Goal: Information Seeking & Learning: Learn about a topic

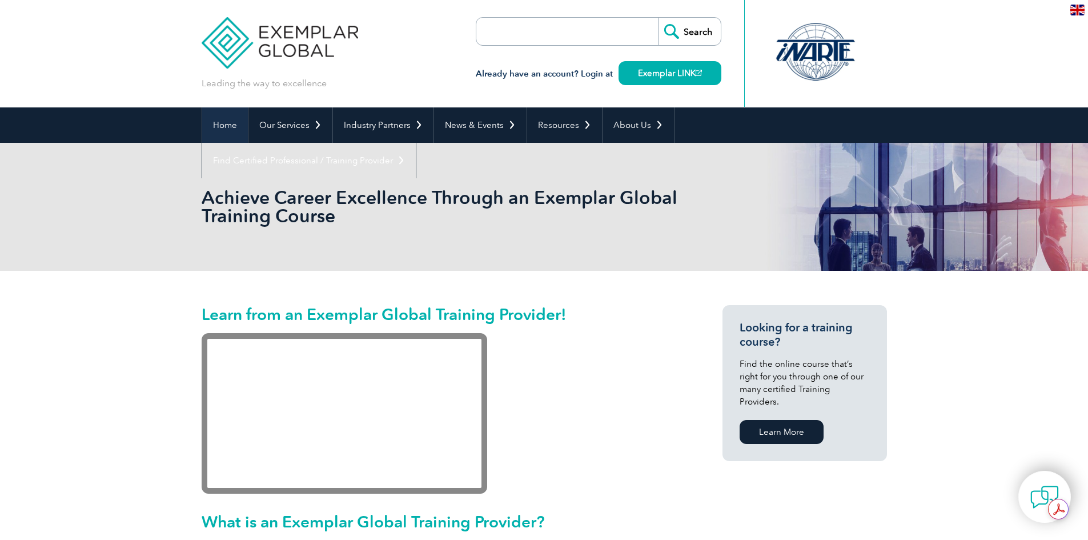
click at [227, 127] on link "Home" at bounding box center [225, 124] width 46 height 35
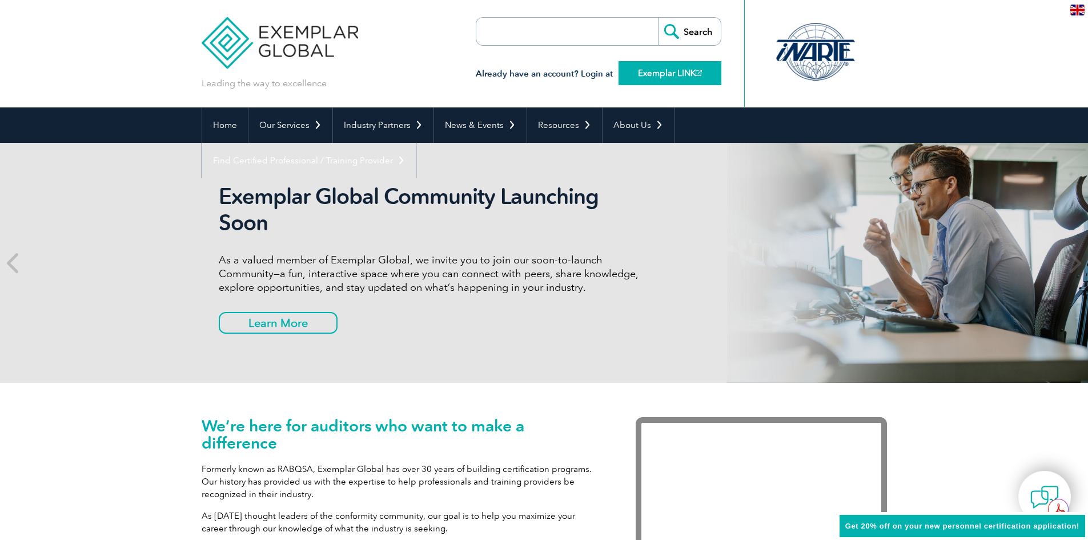
click at [657, 71] on link "Exemplar LINK" at bounding box center [669, 73] width 103 height 24
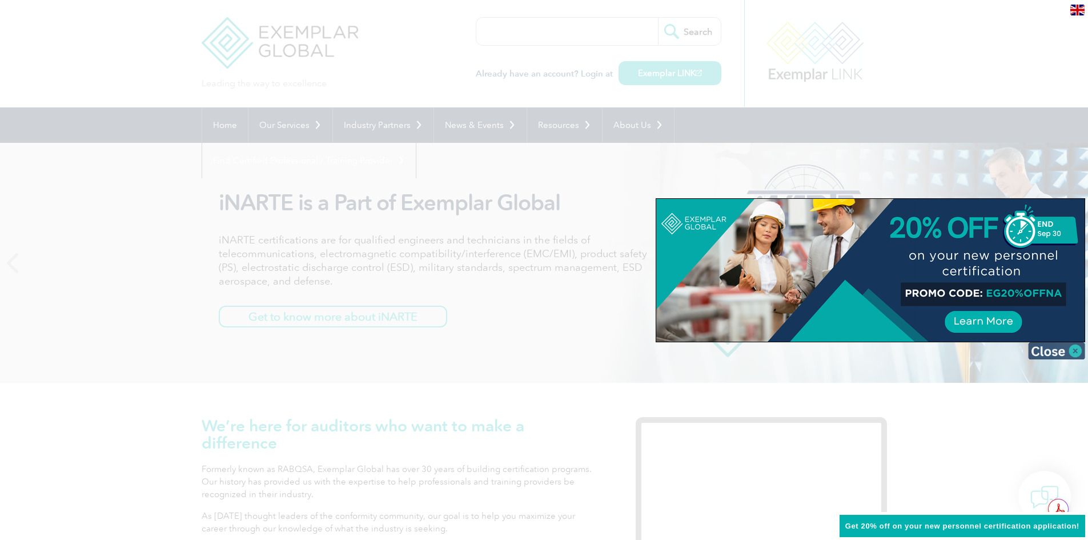
click at [1049, 351] on img at bounding box center [1056, 350] width 57 height 17
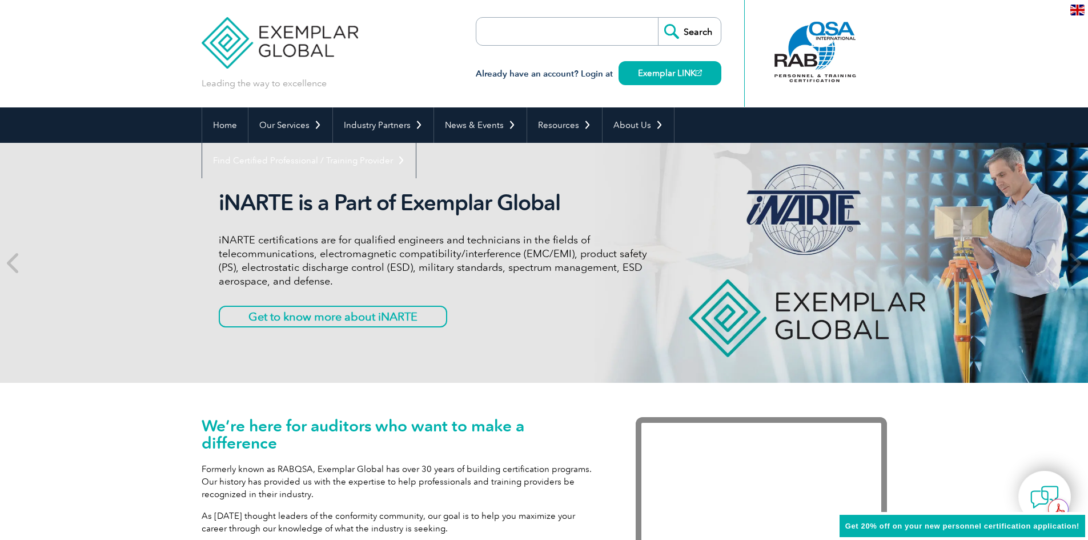
click at [563, 267] on p "iNARTE certifications are for qualified engineers and technicians in the fields…" at bounding box center [433, 260] width 428 height 55
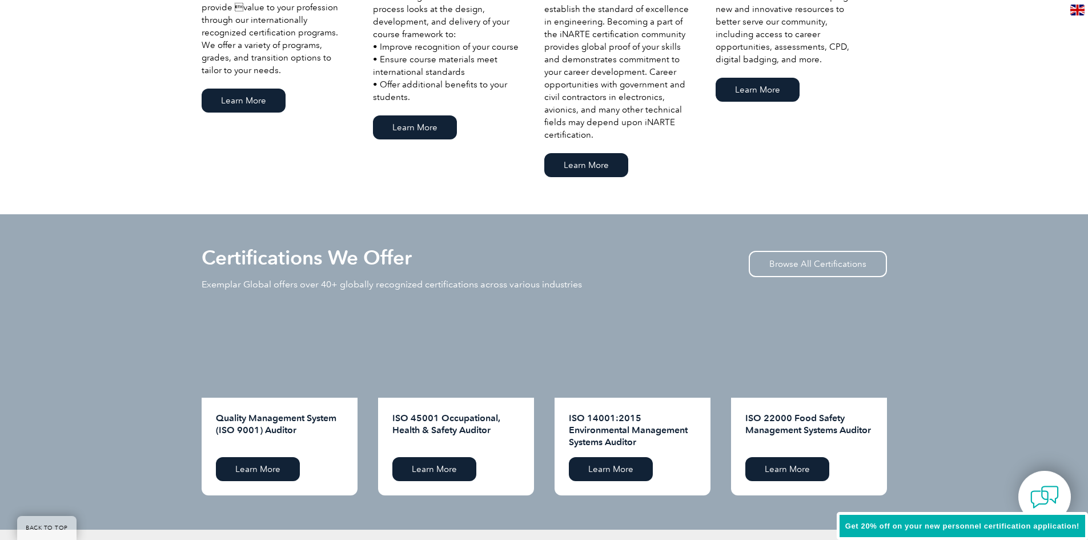
scroll to position [1028, 0]
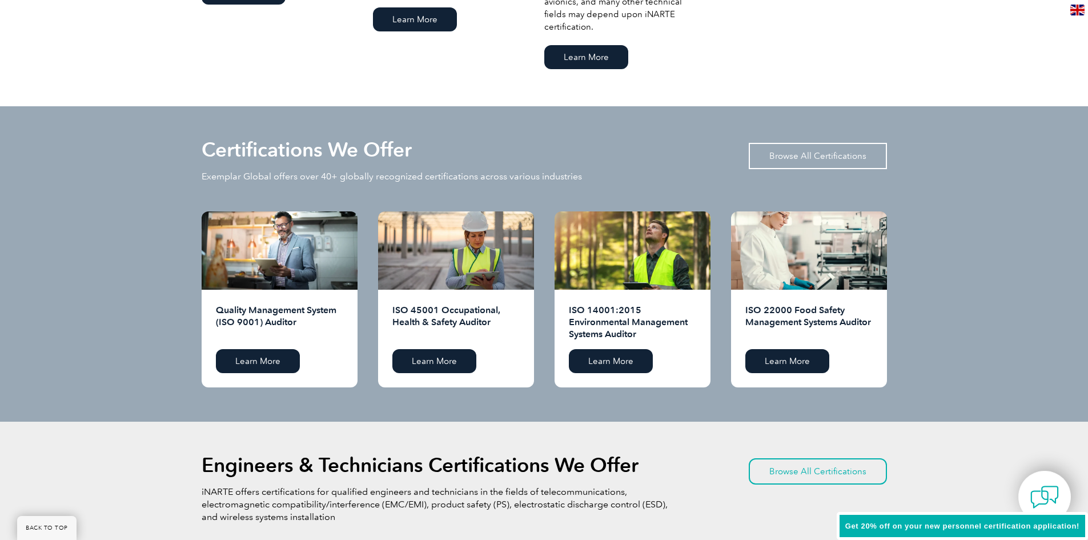
click at [806, 155] on link "Browse All Certifications" at bounding box center [817, 156] width 138 height 26
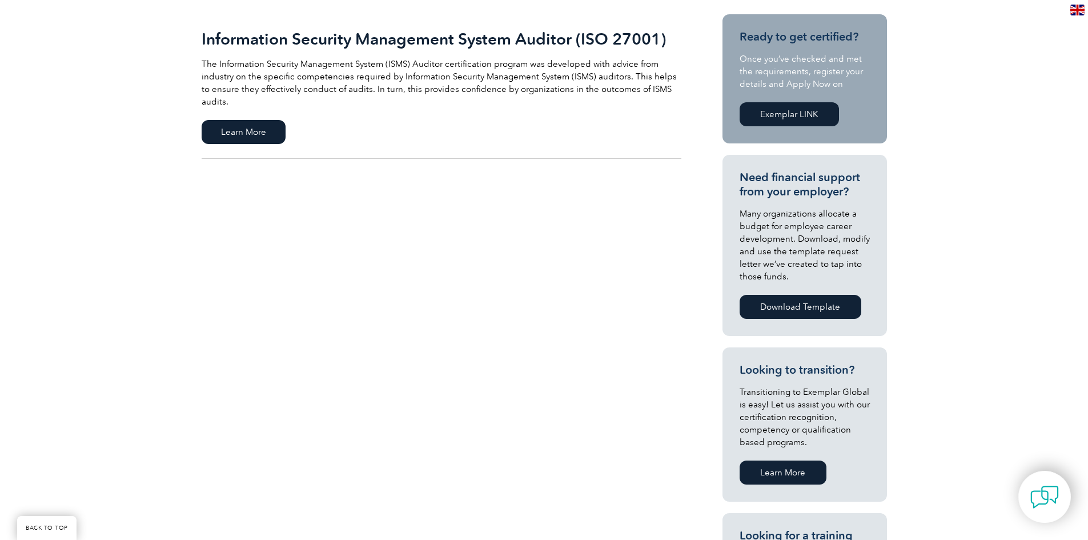
scroll to position [285, 0]
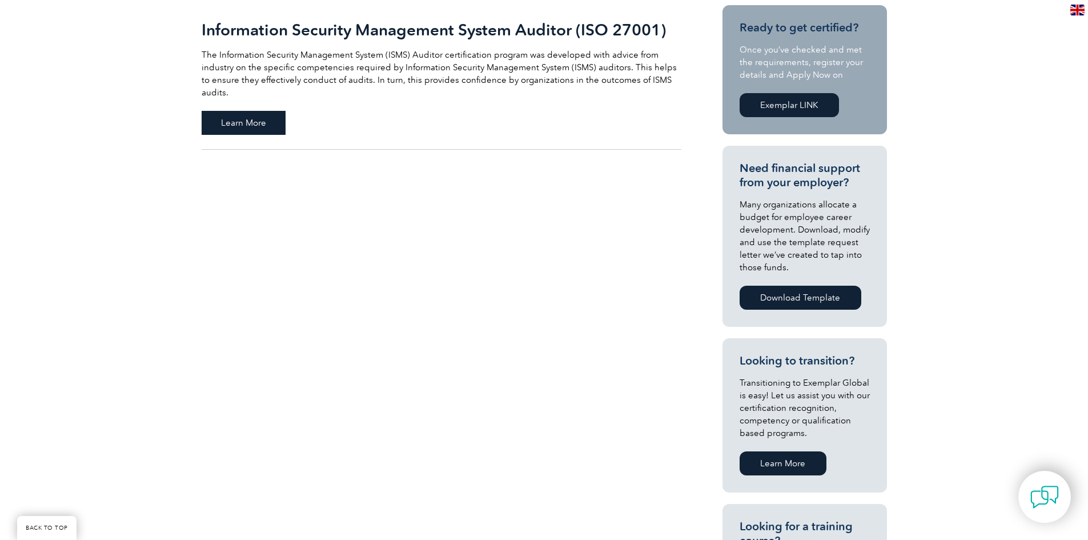
click at [257, 111] on span "Learn More" at bounding box center [244, 123] width 84 height 24
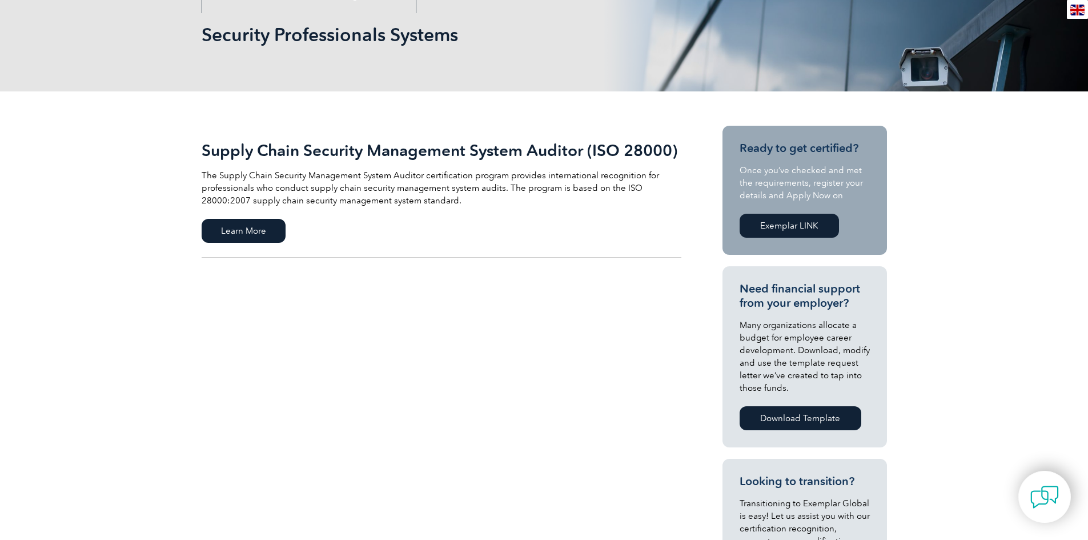
scroll to position [171, 0]
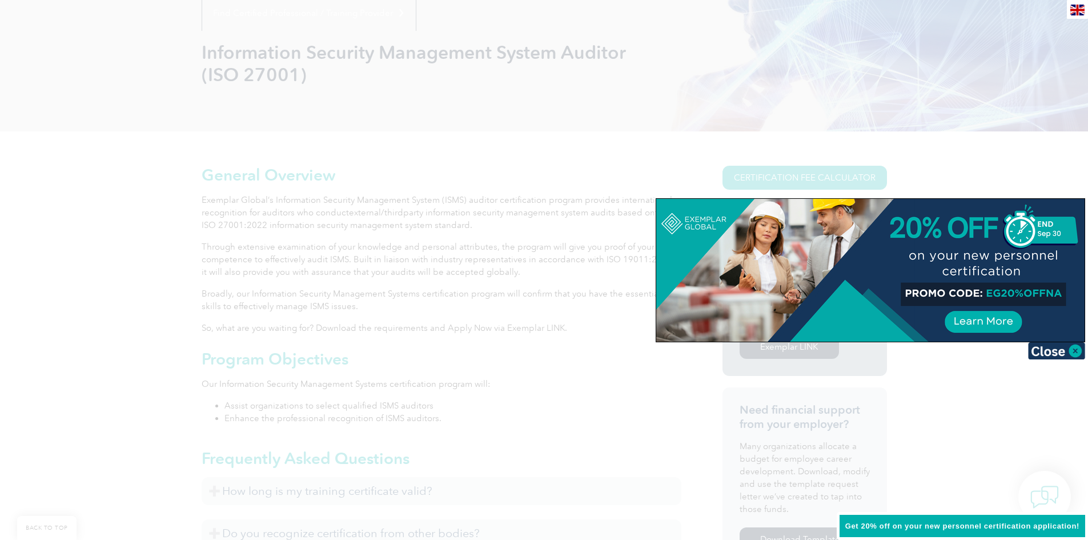
scroll to position [252, 0]
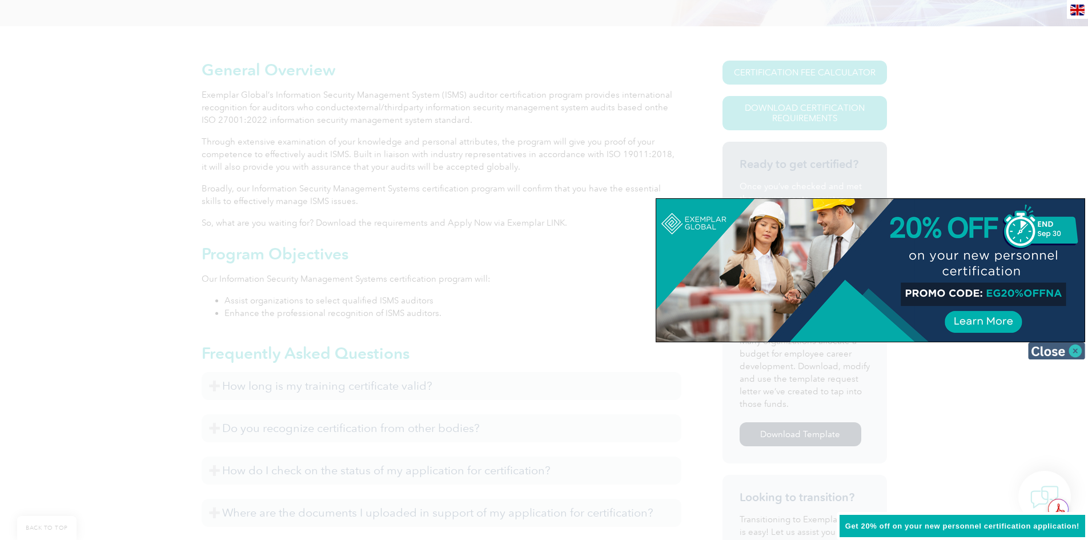
click at [1062, 353] on img at bounding box center [1056, 350] width 57 height 17
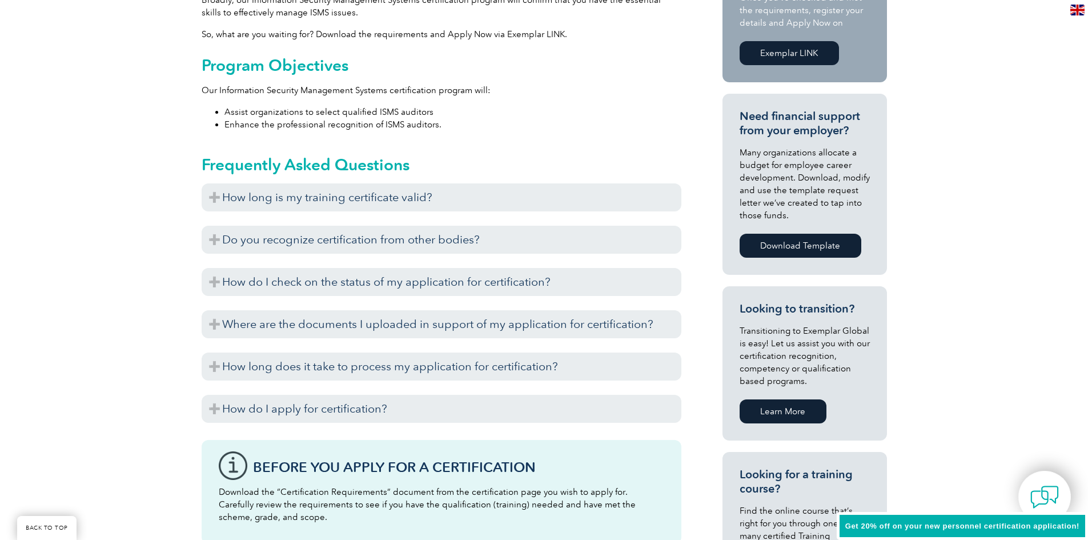
scroll to position [481, 0]
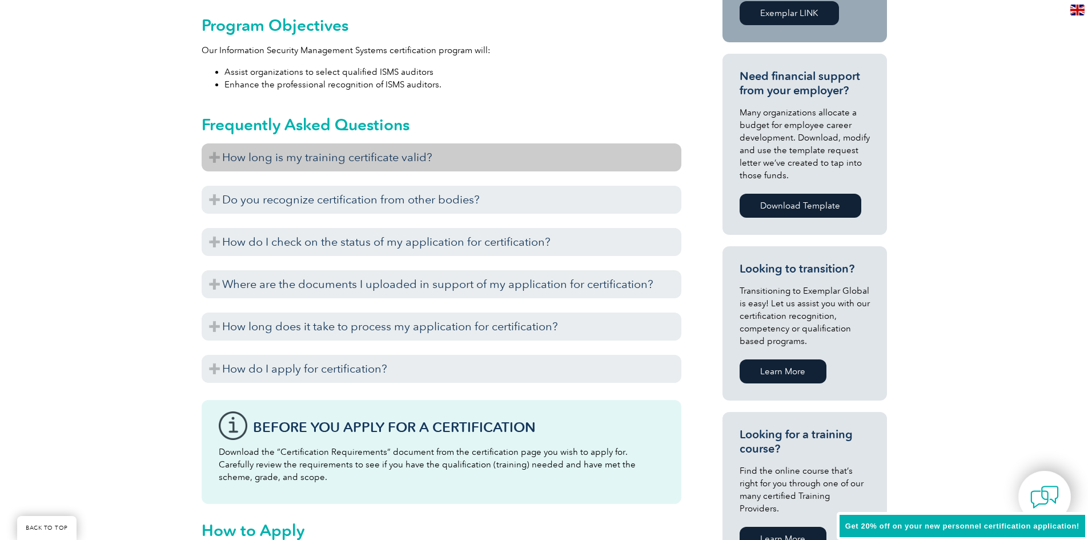
click at [213, 160] on h3 "How long is my training certificate valid?" at bounding box center [442, 157] width 480 height 28
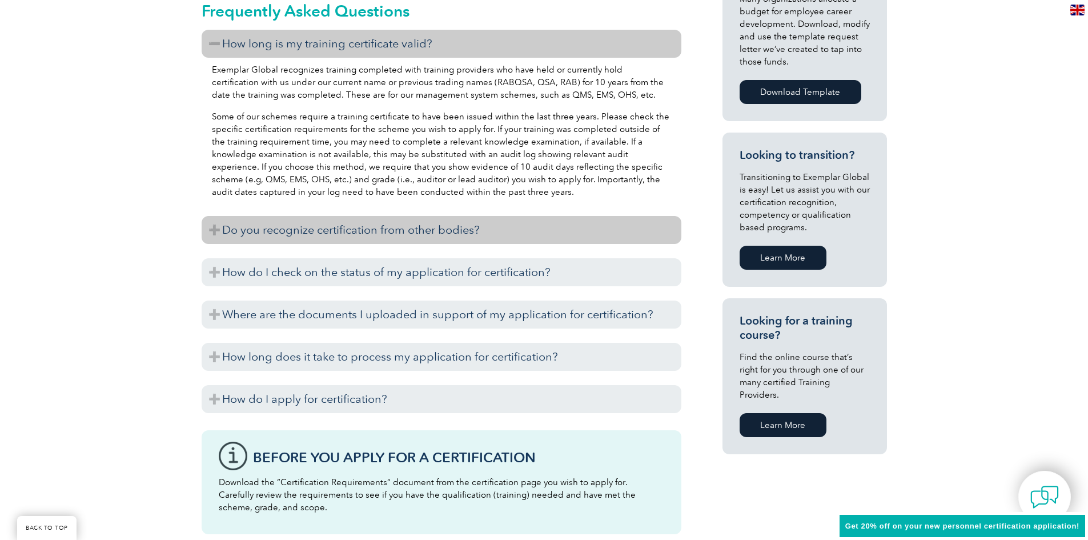
scroll to position [595, 0]
click at [214, 228] on h3 "Do you recognize certification from other bodies?" at bounding box center [442, 229] width 480 height 28
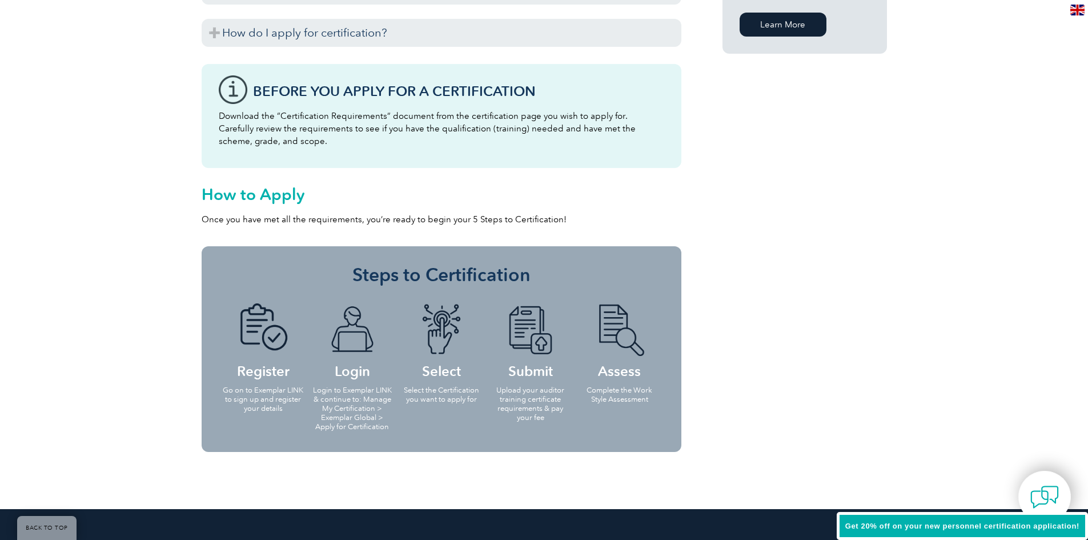
scroll to position [652, 0]
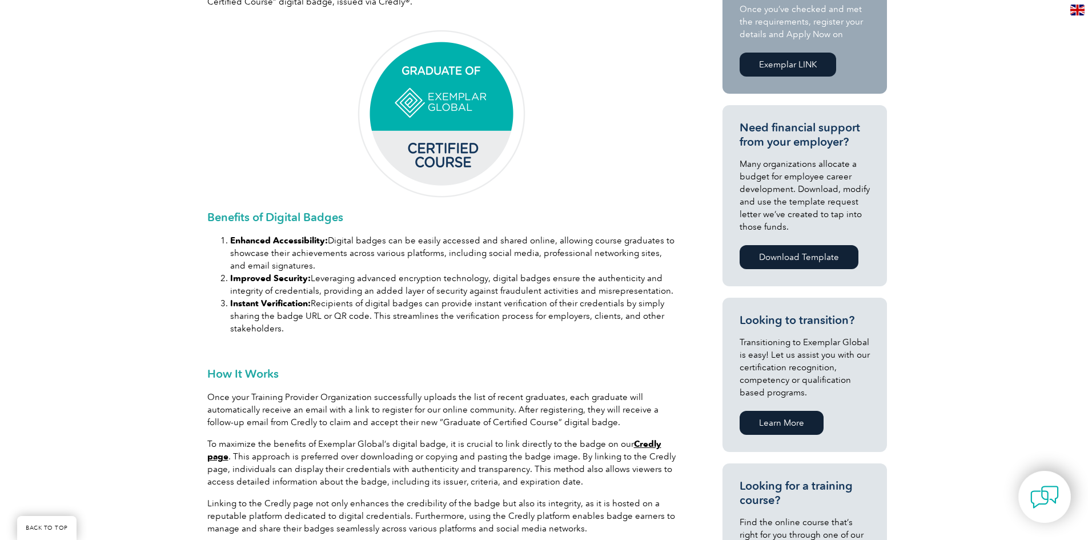
scroll to position [457, 0]
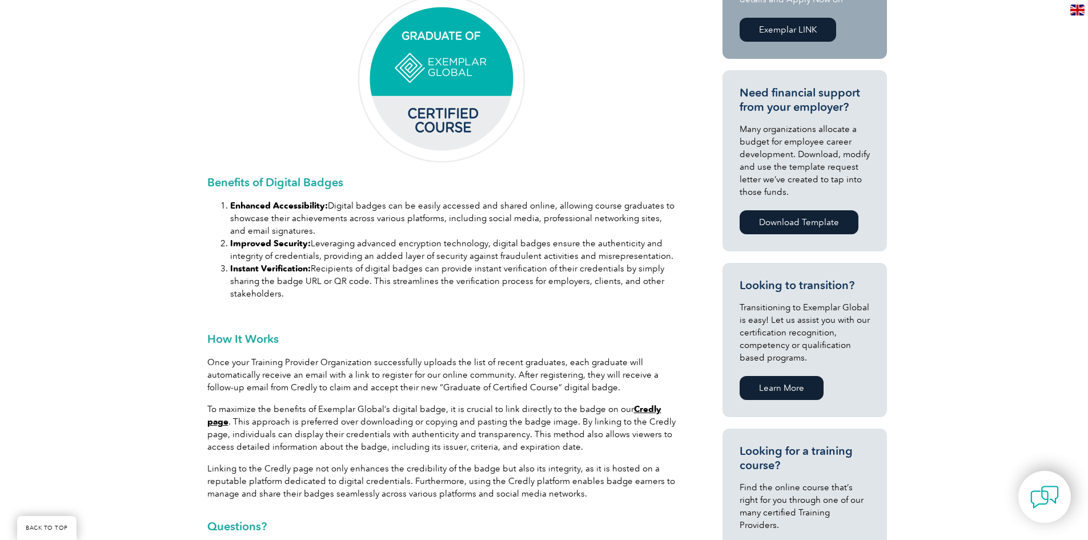
click at [453, 86] on img at bounding box center [441, 79] width 171 height 171
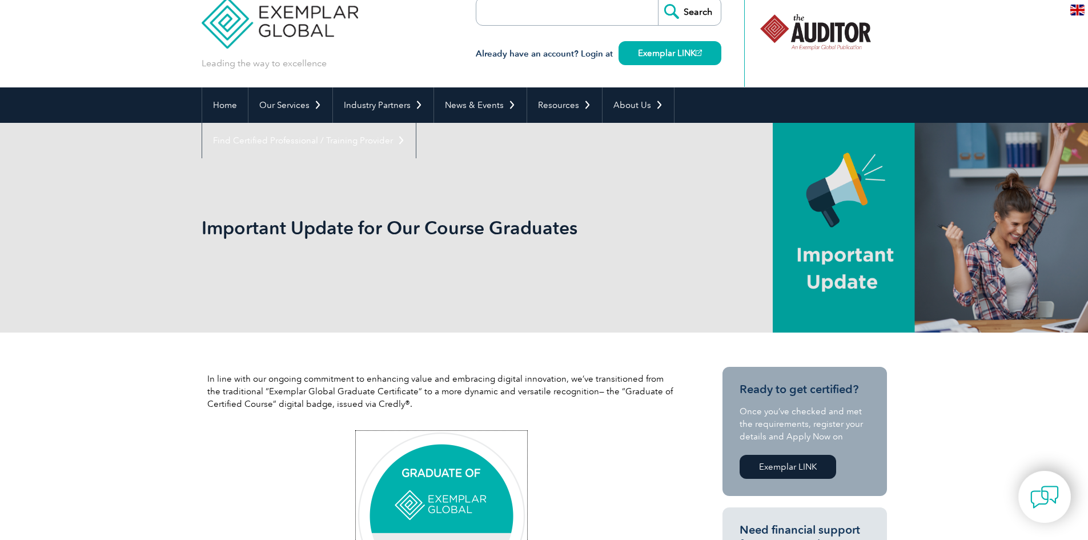
scroll to position [0, 0]
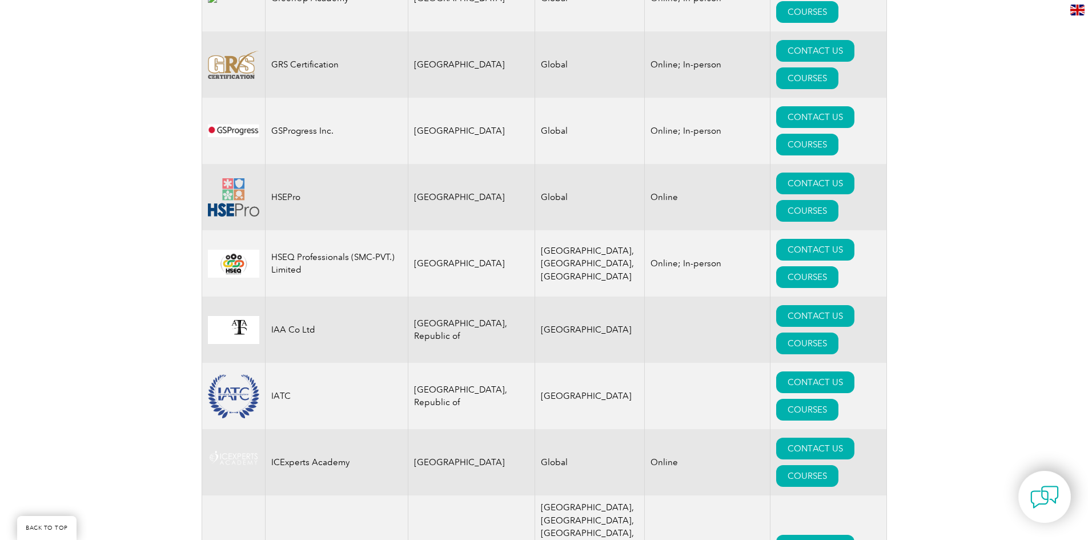
scroll to position [7536, 0]
